Goal: Information Seeking & Learning: Check status

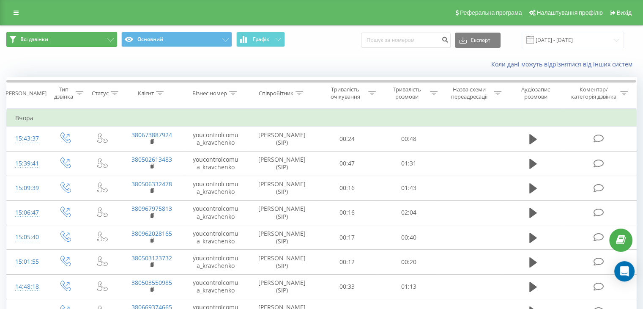
click at [59, 40] on button "Всі дзвінки" at bounding box center [61, 39] width 111 height 15
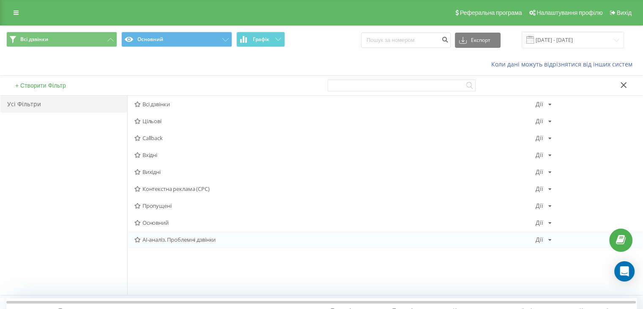
click at [191, 241] on span "AI-аналіз. Проблемні дзвінки" at bounding box center [334, 239] width 401 height 6
click at [0, 0] on div at bounding box center [0, 0] width 0 height 0
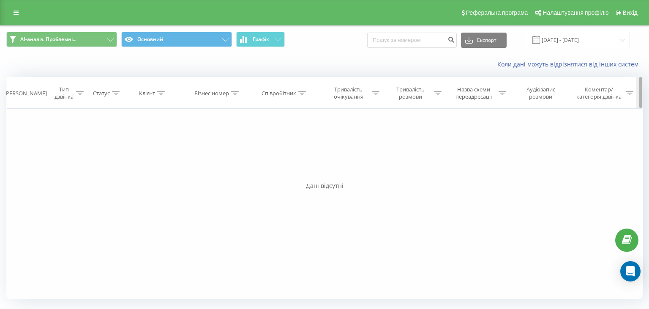
drag, startPoint x: 641, startPoint y: 93, endPoint x: 645, endPoint y: 92, distance: 4.3
click at [639, 145] on div "Дата дзвінка Тип дзвінка Статус Клієнт Бізнес номер Співробітник Тривалість очі…" at bounding box center [324, 188] width 637 height 222
drag, startPoint x: 641, startPoint y: 90, endPoint x: 640, endPoint y: 153, distance: 62.6
click at [640, 153] on div "Дата дзвінка Тип дзвінка Статус Клієнт Бізнес номер Співробітник Тривалість очі…" at bounding box center [324, 188] width 637 height 222
click at [85, 42] on button "AI-аналіз. Проблемні..." at bounding box center [61, 39] width 111 height 15
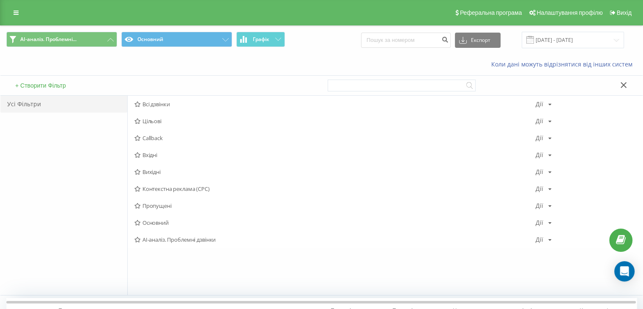
click at [337, 30] on div "AI-аналіз. Проблемні... Основний Графік Експорт .csv .xls .xlsx 20.07.2025 - 20…" at bounding box center [321, 40] width 642 height 28
click at [269, 42] on span "Графік" at bounding box center [261, 39] width 16 height 6
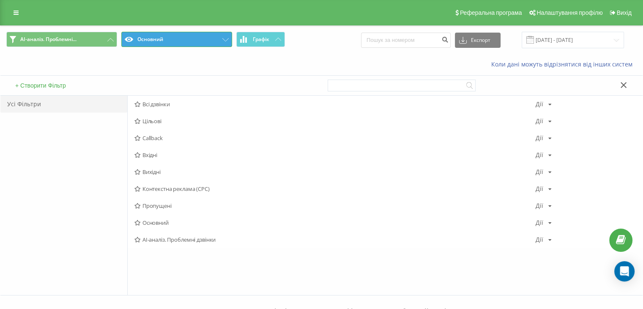
click at [178, 43] on button "Основний" at bounding box center [176, 39] width 111 height 15
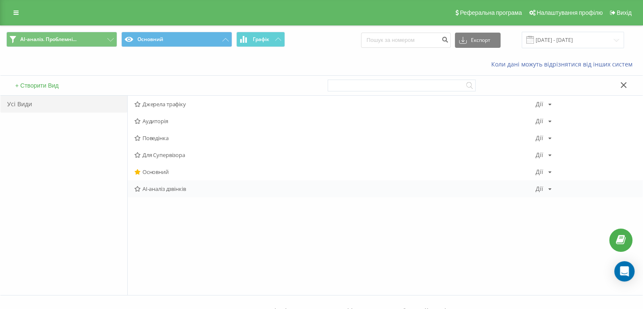
click at [170, 188] on span "AI-аналіз дзвінків" at bounding box center [334, 189] width 401 height 6
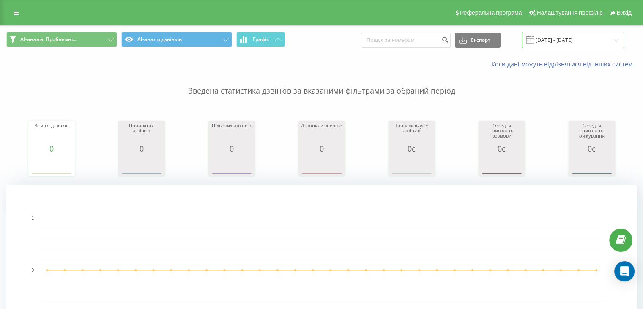
click at [580, 40] on input "20.07.2025 - 20.08.2025" at bounding box center [573, 40] width 102 height 16
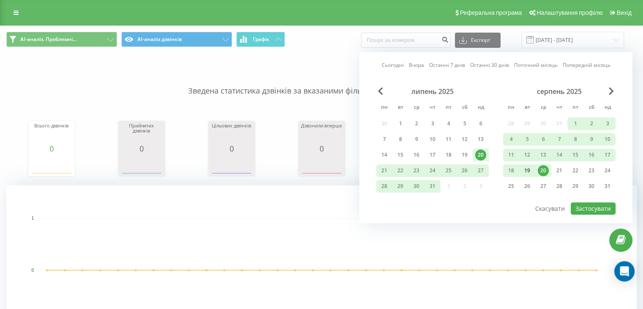
click at [526, 169] on div "19" at bounding box center [527, 170] width 11 height 11
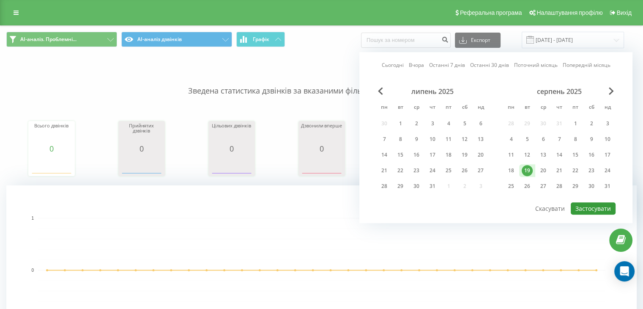
click at [591, 211] on button "Застосувати" at bounding box center [593, 208] width 45 height 12
type input "19.08.2025 - 19.08.2025"
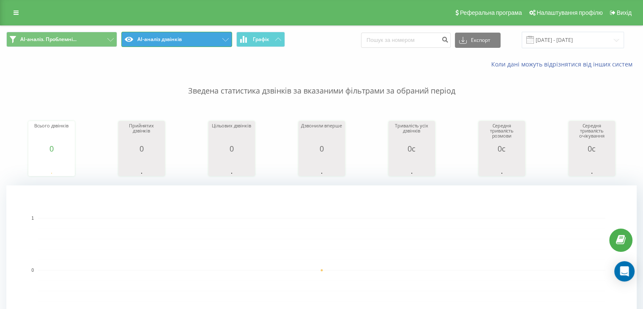
click at [186, 43] on button "AI-аналіз дзвінків" at bounding box center [176, 39] width 111 height 15
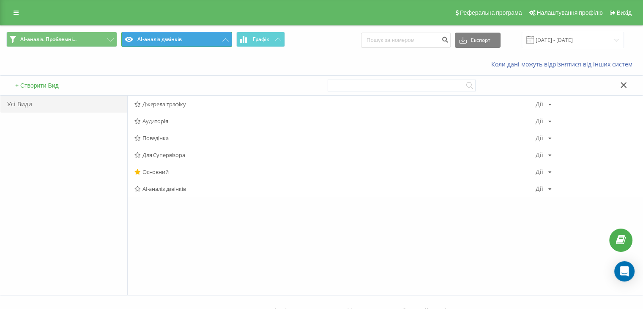
click at [186, 43] on button "AI-аналіз дзвінків" at bounding box center [176, 39] width 111 height 15
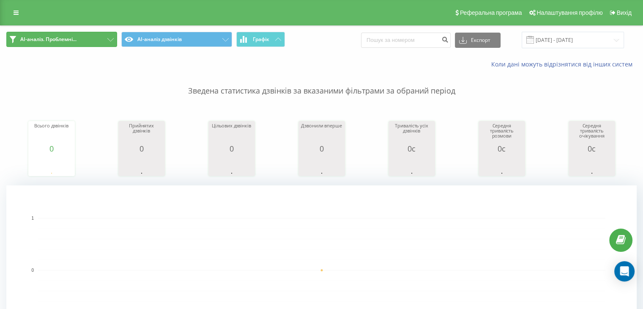
click at [90, 41] on button "AI-аналіз. Проблемні..." at bounding box center [61, 39] width 111 height 15
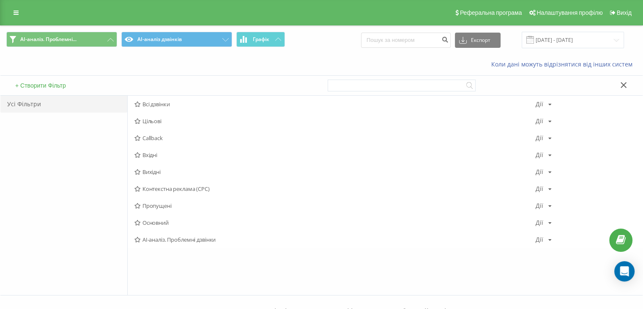
click at [147, 101] on span "Всі дзвінки" at bounding box center [334, 104] width 401 height 6
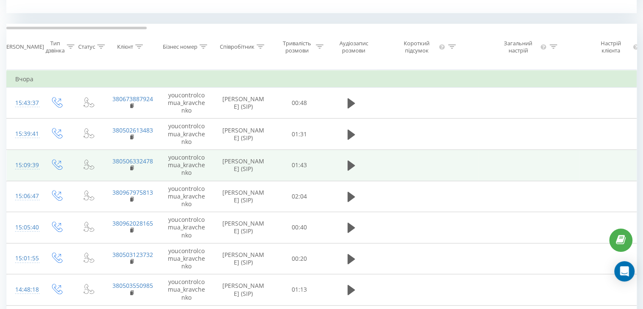
scroll to position [338, 0]
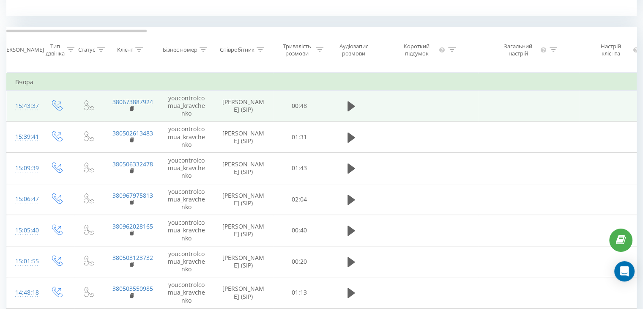
click at [160, 115] on td "youcontrolcomua_kravchenko" at bounding box center [186, 105] width 55 height 31
click at [152, 115] on td "380673887924" at bounding box center [131, 105] width 55 height 31
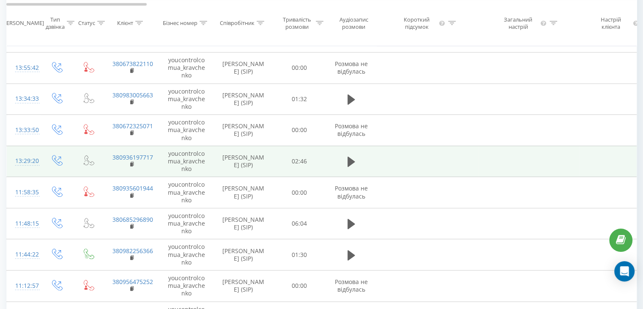
scroll to position [719, 0]
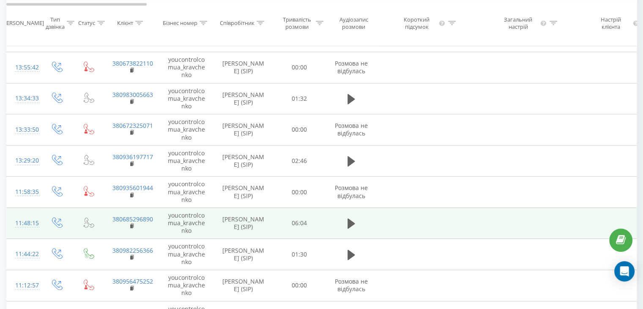
click at [420, 238] on td at bounding box center [427, 222] width 101 height 31
click at [414, 234] on td at bounding box center [427, 222] width 101 height 31
click at [128, 222] on link "380685296890" at bounding box center [132, 219] width 41 height 8
click at [70, 234] on td at bounding box center [58, 222] width 34 height 31
click at [71, 227] on td at bounding box center [58, 222] width 34 height 31
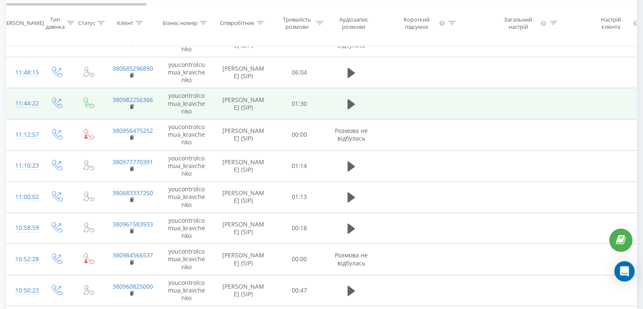
scroll to position [934, 0]
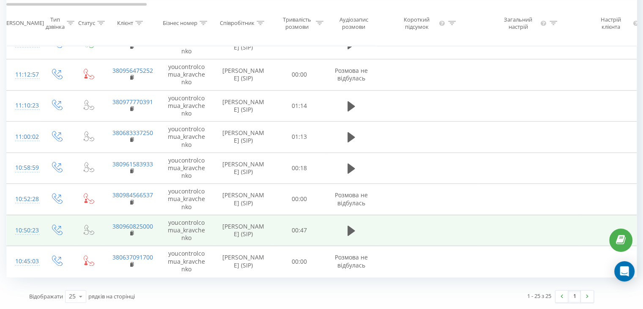
click at [72, 230] on td at bounding box center [58, 229] width 34 height 31
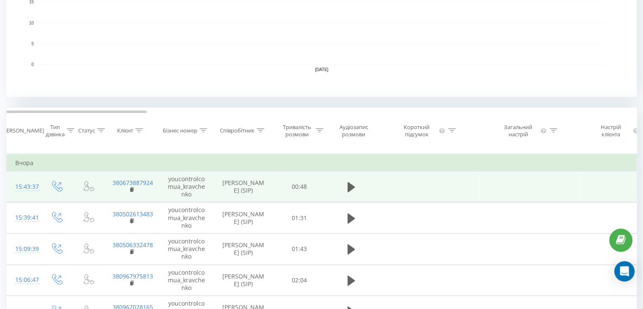
scroll to position [0, 0]
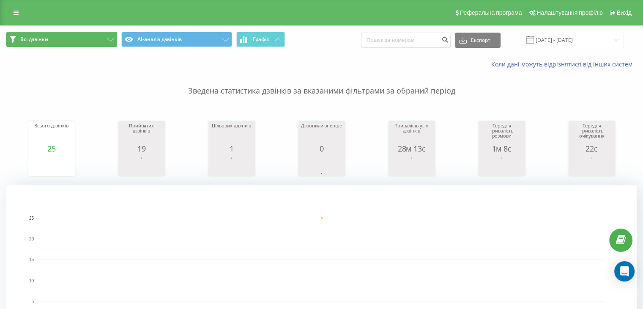
click at [45, 45] on button "Всі дзвінки" at bounding box center [61, 39] width 111 height 15
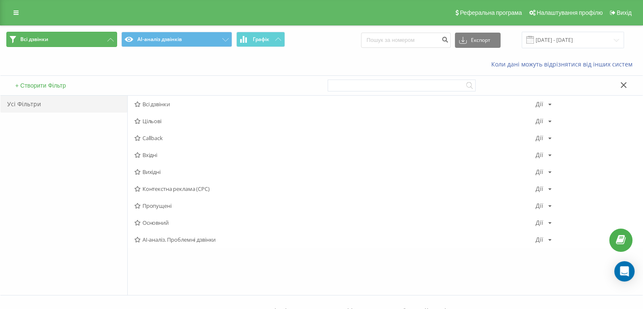
click at [50, 45] on button "Всі дзвінки" at bounding box center [61, 39] width 111 height 15
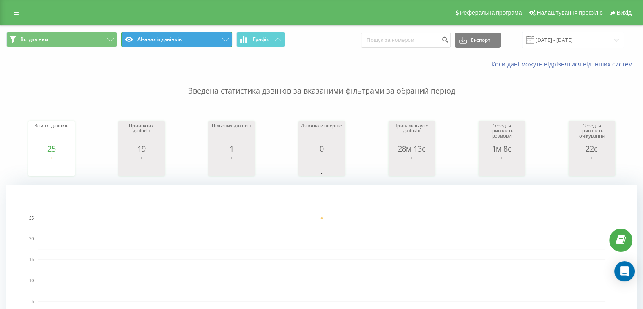
click at [149, 36] on button "AI-аналіз дзвінків" at bounding box center [176, 39] width 111 height 15
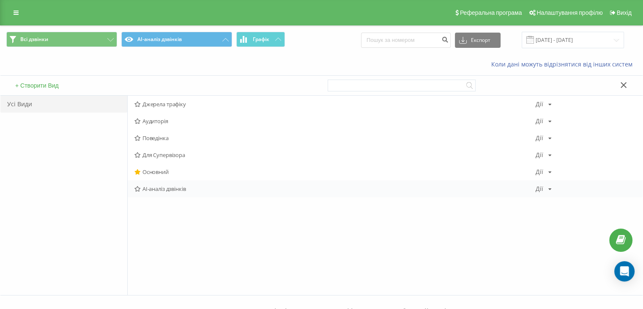
click at [550, 185] on div "AI-аналіз дзвінків Дії Редагувати Копіювати Видалити За замовчуванням Поділитися" at bounding box center [385, 188] width 515 height 17
click at [550, 192] on div "AI-аналіз дзвінків Дії Редагувати Копіювати Видалити За замовчуванням Поділитися" at bounding box center [385, 188] width 515 height 17
click at [546, 187] on div "Дії Редагувати Копіювати Видалити За замовчуванням Поділитися" at bounding box center [544, 189] width 16 height 6
click at [272, 40] on button "Графік" at bounding box center [260, 39] width 49 height 15
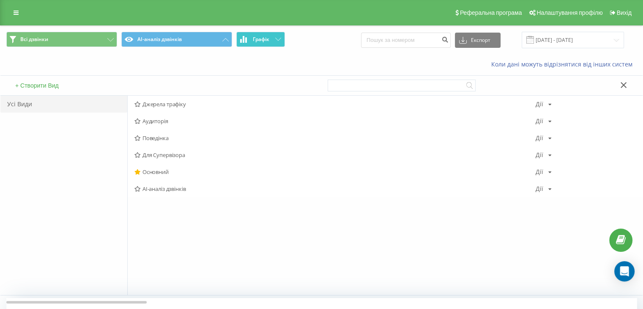
click at [272, 40] on button "Графік" at bounding box center [260, 39] width 49 height 15
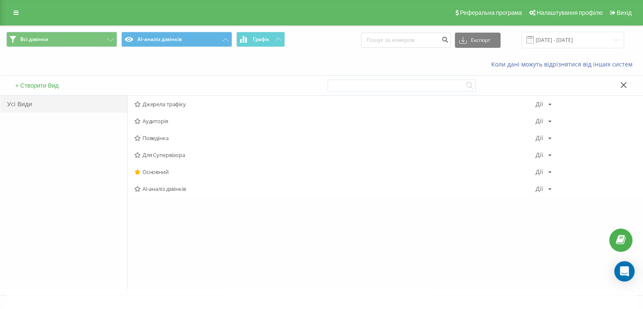
click at [272, 40] on button "Графік" at bounding box center [260, 39] width 49 height 15
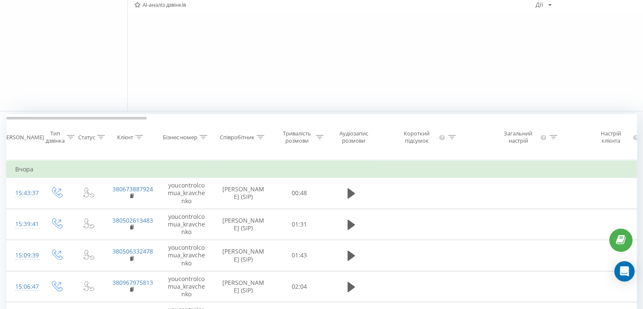
scroll to position [169, 0]
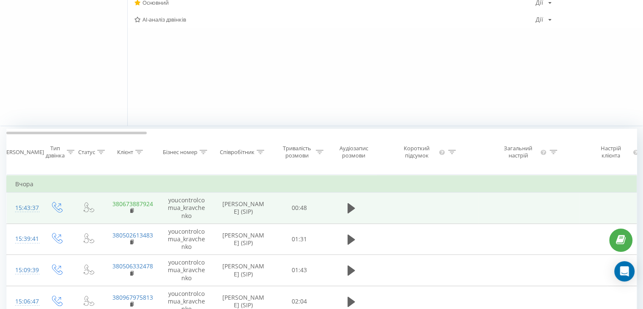
click at [136, 207] on link "380673887924" at bounding box center [132, 204] width 41 height 8
drag, startPoint x: 159, startPoint y: 211, endPoint x: 107, endPoint y: 211, distance: 52.0
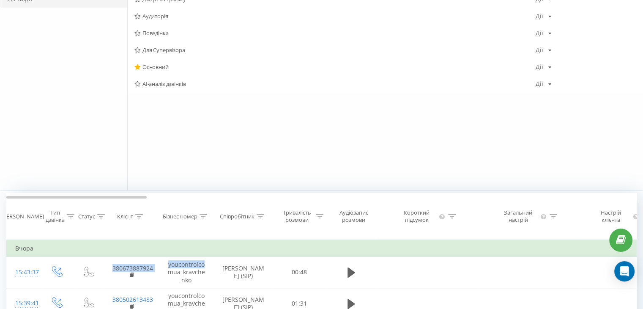
scroll to position [0, 0]
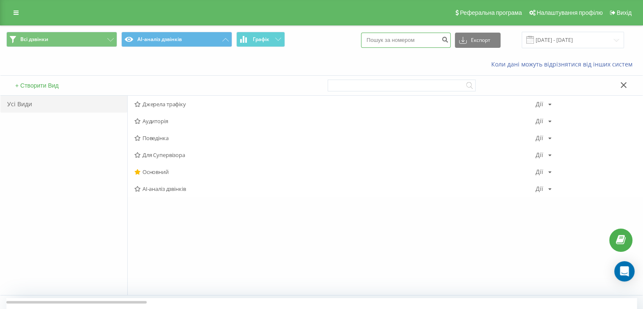
click at [417, 35] on input at bounding box center [406, 40] width 90 height 15
paste input "380673887924"
type input "380673887924"
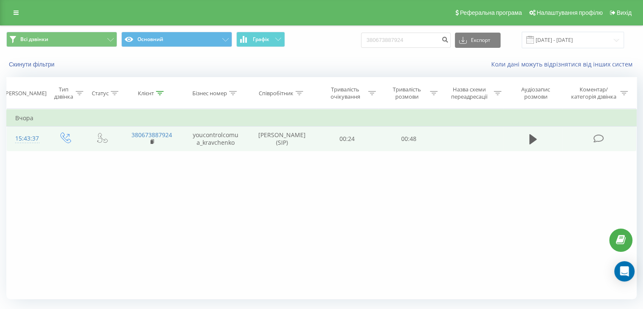
click at [621, 140] on td at bounding box center [599, 138] width 74 height 25
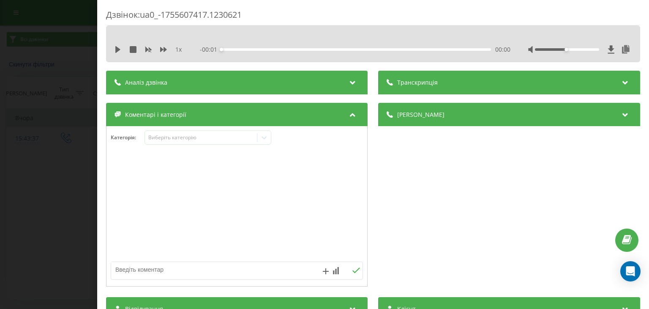
click at [343, 82] on div "Аналіз дзвінка" at bounding box center [237, 83] width 262 height 24
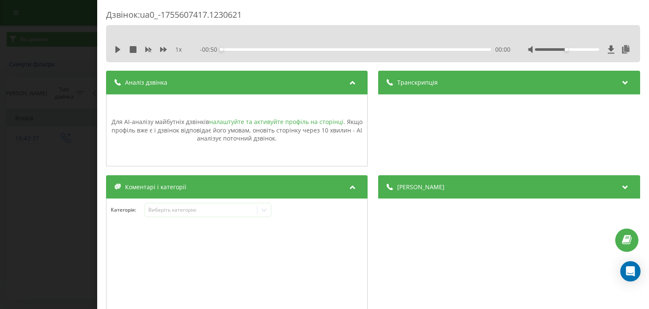
click at [293, 120] on link "налаштуйте та активуйте профіль на сторінці" at bounding box center [276, 122] width 134 height 8
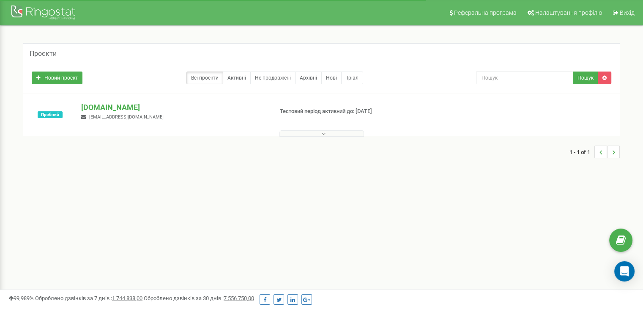
click at [324, 134] on icon at bounding box center [324, 134] width 4 height 6
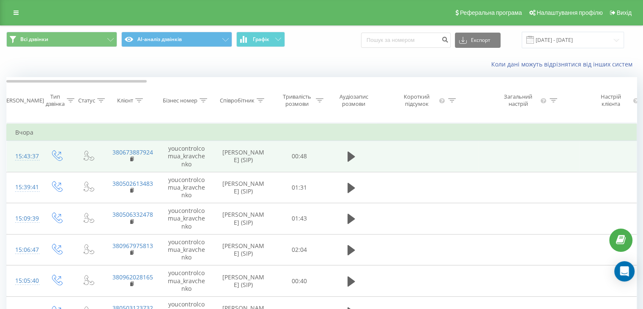
click at [71, 166] on td at bounding box center [58, 156] width 34 height 31
click at [52, 161] on icon at bounding box center [57, 155] width 11 height 11
click at [56, 161] on icon at bounding box center [57, 155] width 11 height 11
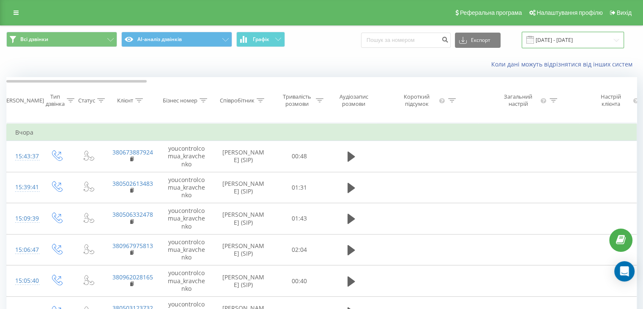
click at [616, 38] on input "19.08.2025 - 19.08.2025" at bounding box center [573, 40] width 102 height 16
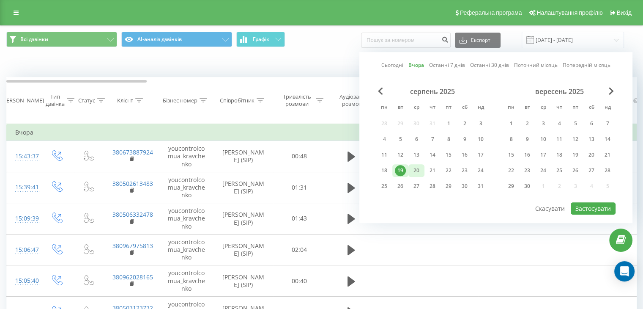
click at [416, 171] on div "20" at bounding box center [416, 170] width 11 height 11
click at [595, 205] on button "Застосувати" at bounding box center [593, 208] width 45 height 12
type input "[DATE] - [DATE]"
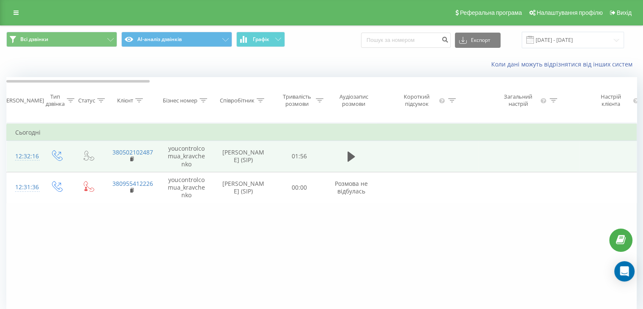
click at [394, 163] on td at bounding box center [427, 156] width 101 height 31
click at [32, 163] on div "12:32:16" at bounding box center [23, 156] width 17 height 16
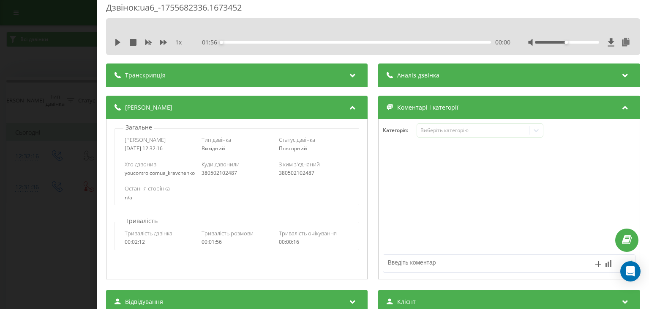
scroll to position [5, 0]
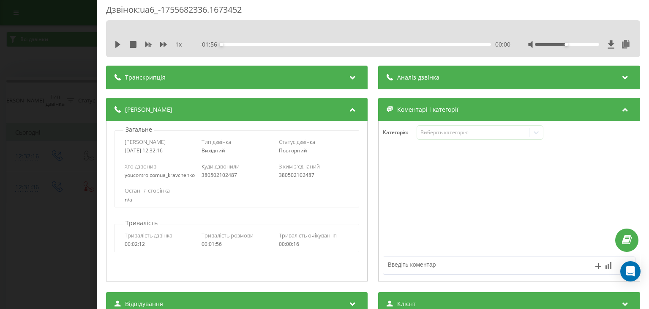
click at [510, 75] on div "Аналіз дзвінка" at bounding box center [510, 78] width 262 height 24
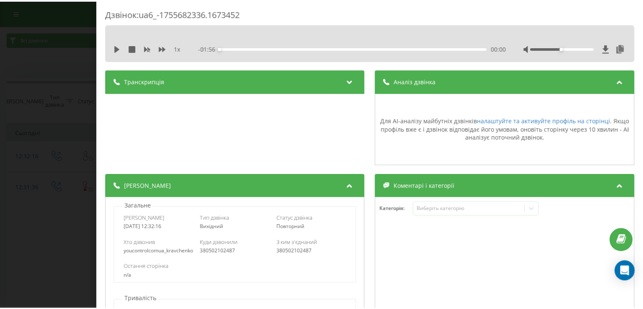
scroll to position [0, 0]
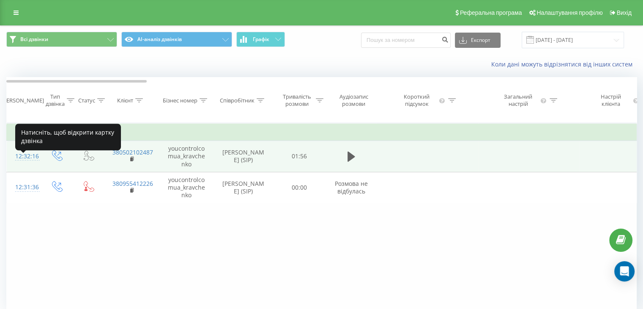
click at [21, 161] on div "12:32:16" at bounding box center [23, 156] width 17 height 16
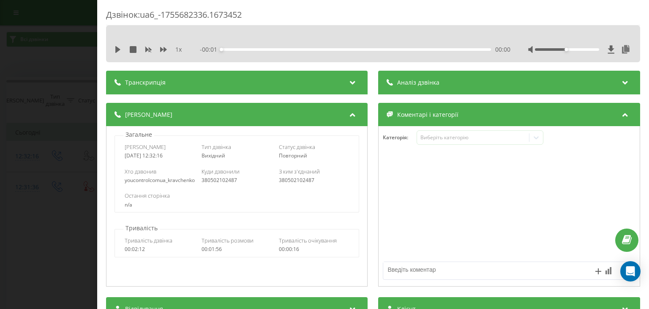
click at [466, 82] on div "Аналіз дзвінка" at bounding box center [510, 83] width 262 height 24
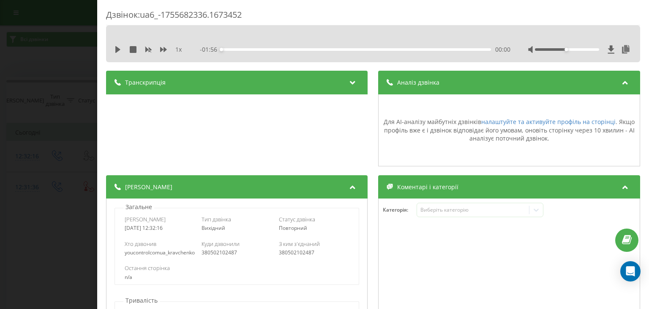
click at [420, 61] on div "1 x - 01:56 00:00 00:00" at bounding box center [373, 43] width 534 height 37
click at [521, 120] on link "налаштуйте та активуйте профіль на сторінці" at bounding box center [549, 122] width 134 height 8
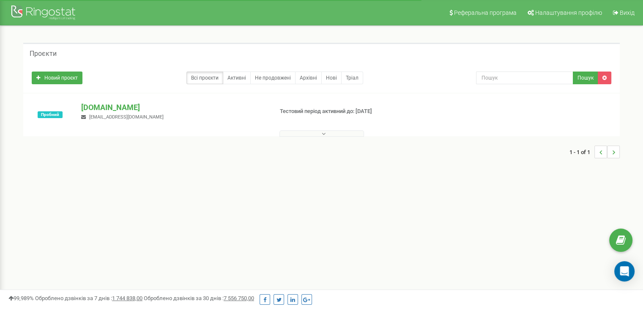
click at [328, 132] on button at bounding box center [321, 133] width 85 height 6
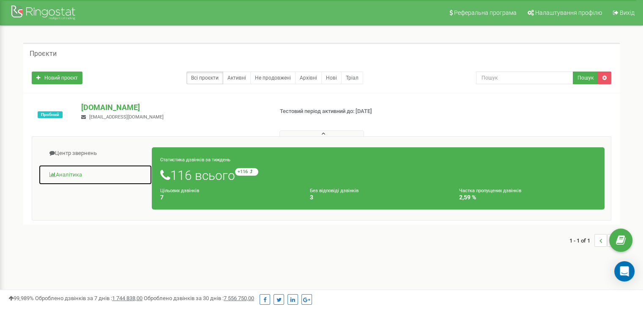
click at [77, 174] on link "Аналiтика" at bounding box center [95, 174] width 114 height 21
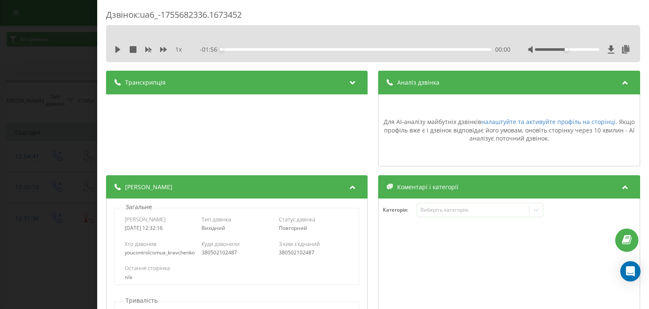
click at [477, 77] on div "Аналіз дзвінка" at bounding box center [510, 83] width 262 height 24
drag, startPoint x: 0, startPoint y: 0, endPoint x: 477, endPoint y: 77, distance: 483.1
click at [477, 77] on div "Аналіз дзвінка" at bounding box center [510, 83] width 262 height 24
